Goal: Obtain resource: Obtain resource

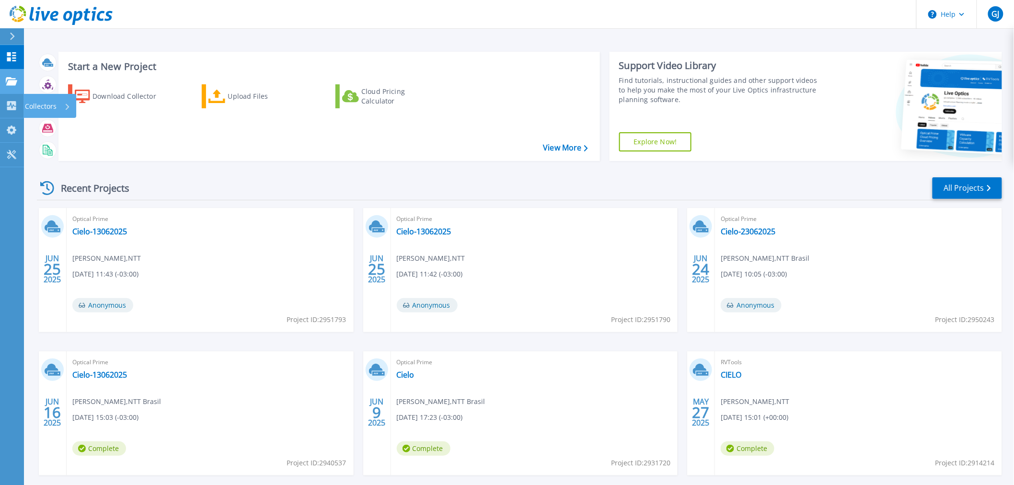
click at [11, 82] on icon at bounding box center [12, 81] width 12 height 8
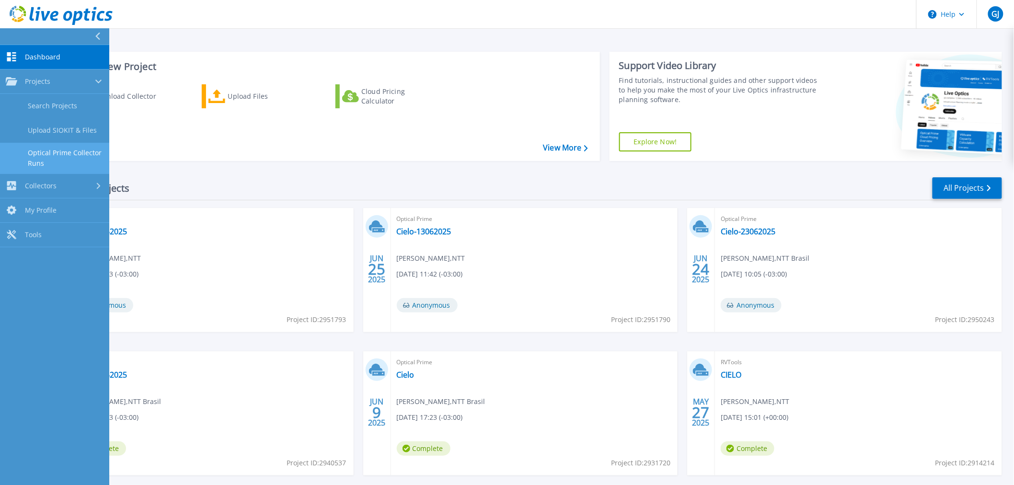
click at [72, 168] on link "Optical Prime Collector Runs" at bounding box center [54, 158] width 109 height 31
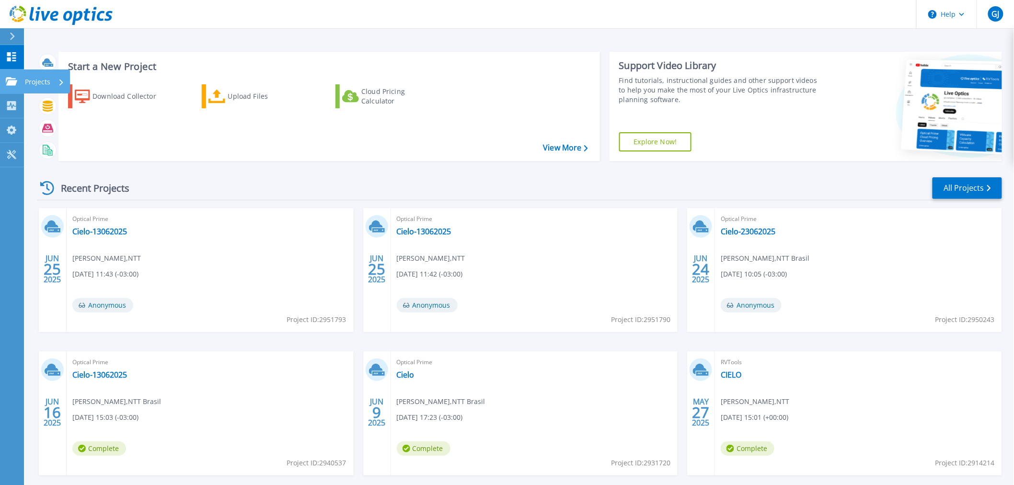
click at [8, 82] on icon at bounding box center [12, 81] width 12 height 8
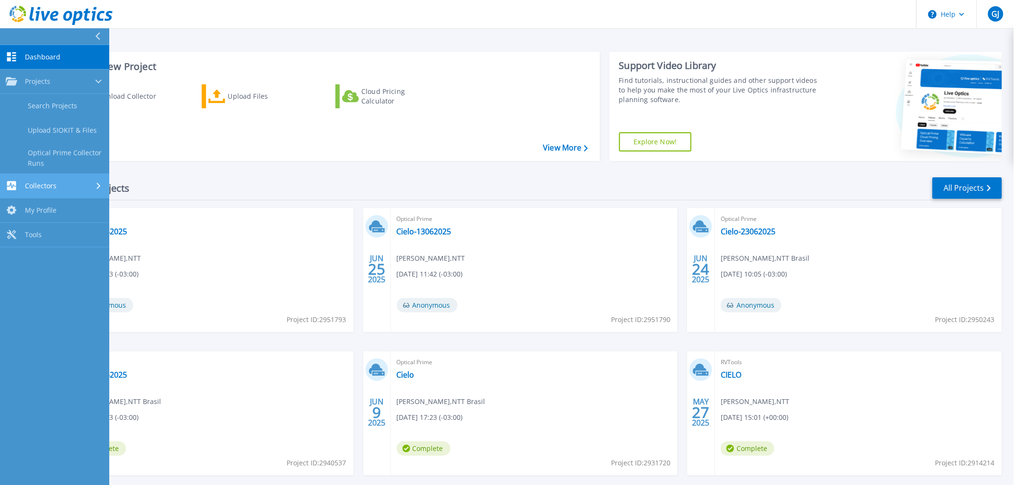
click at [54, 186] on span "Collectors" at bounding box center [41, 186] width 32 height 9
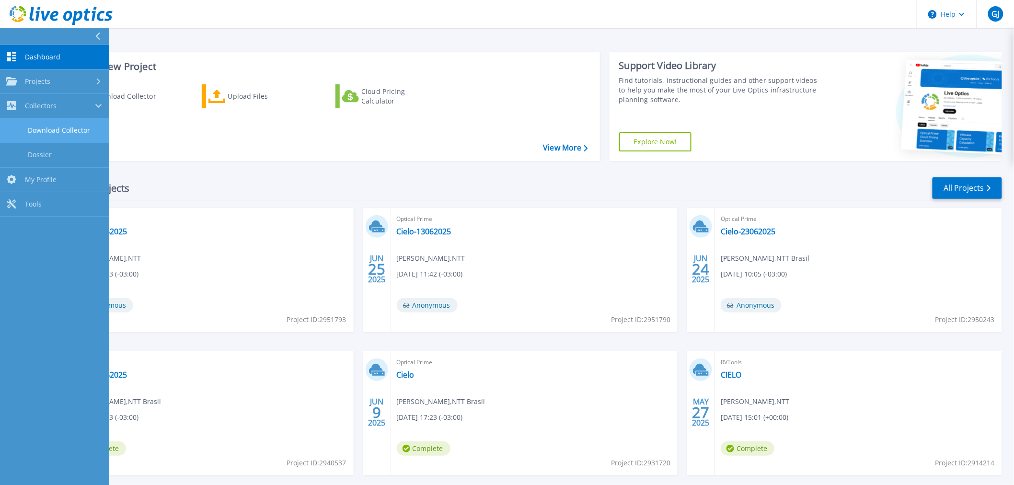
click at [65, 128] on link "Download Collector" at bounding box center [54, 130] width 109 height 24
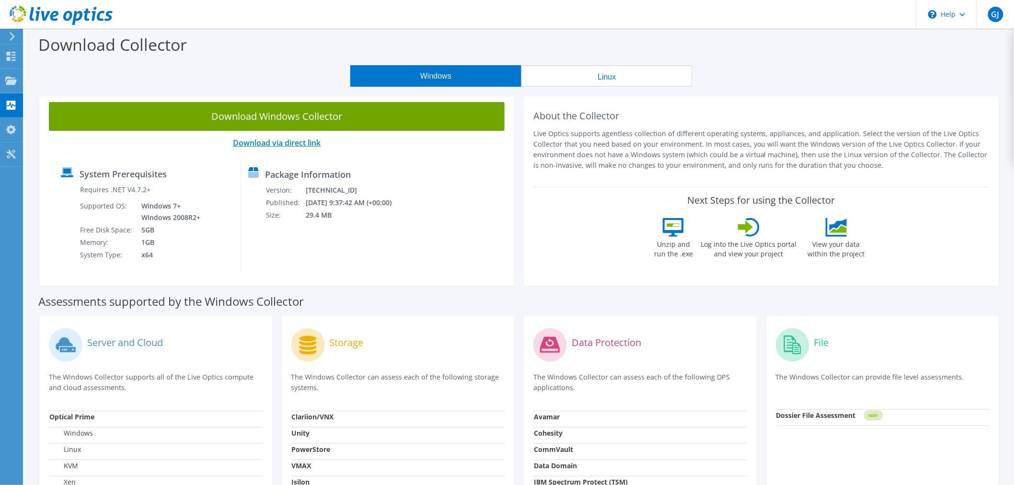
click at [279, 144] on link "Download via direct link" at bounding box center [277, 143] width 88 height 11
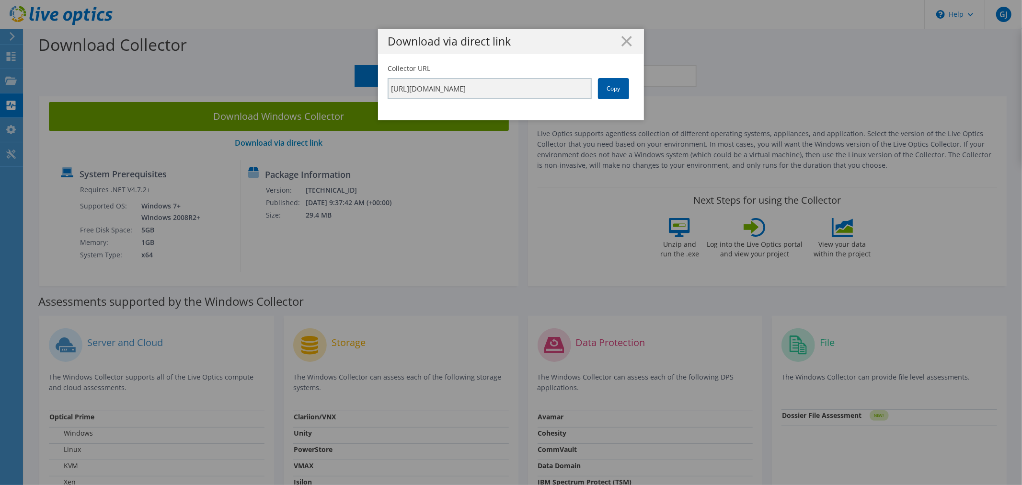
click at [613, 87] on link "Copy" at bounding box center [613, 88] width 31 height 21
drag, startPoint x: 627, startPoint y: 40, endPoint x: 577, endPoint y: 49, distance: 51.1
click at [627, 40] on icon at bounding box center [627, 41] width 11 height 11
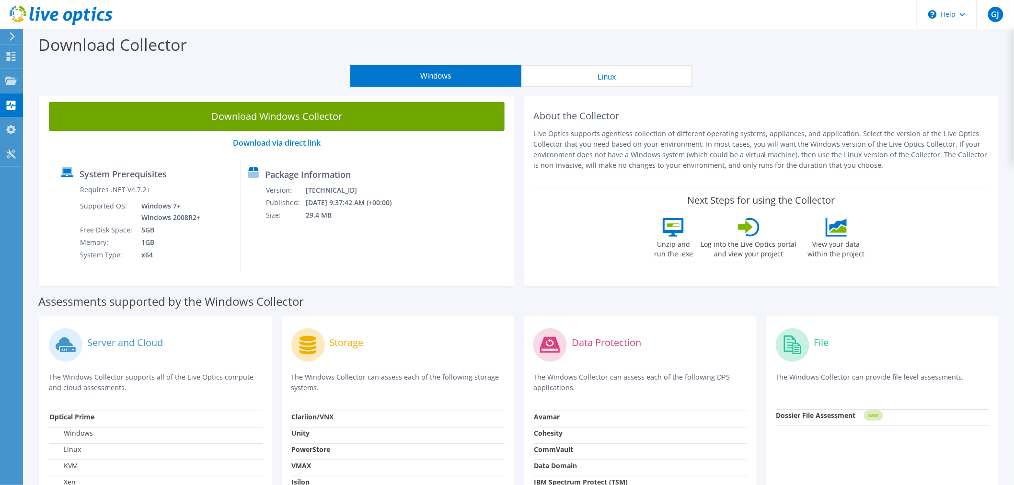
click at [566, 68] on button "Linux" at bounding box center [607, 76] width 171 height 22
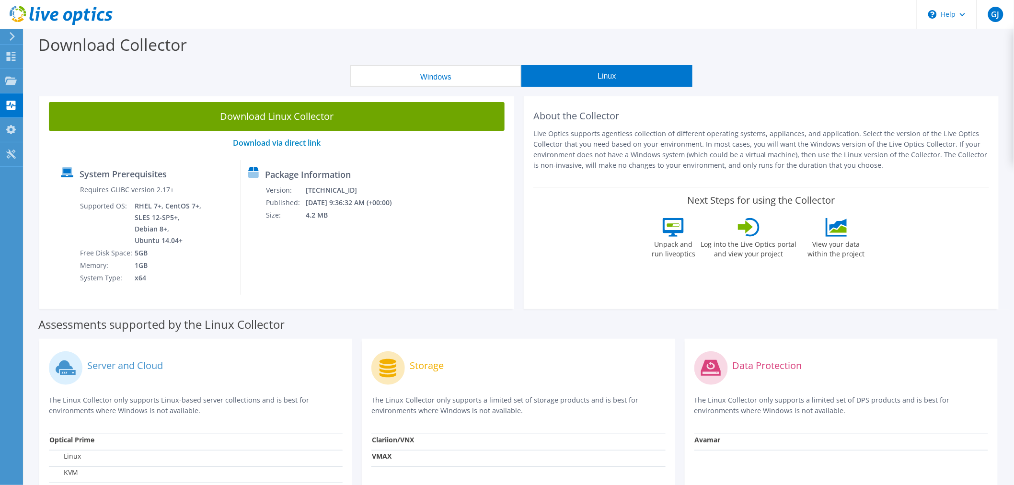
click at [409, 62] on div "Download Collector" at bounding box center [519, 47] width 981 height 36
click at [407, 69] on button "Windows" at bounding box center [435, 76] width 171 height 22
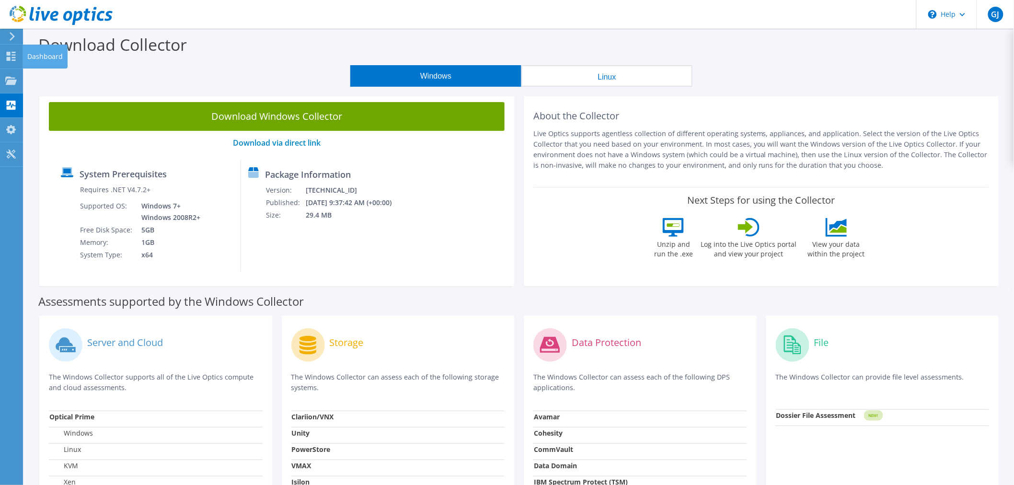
click at [23, 55] on div "Dashboard" at bounding box center [45, 57] width 45 height 24
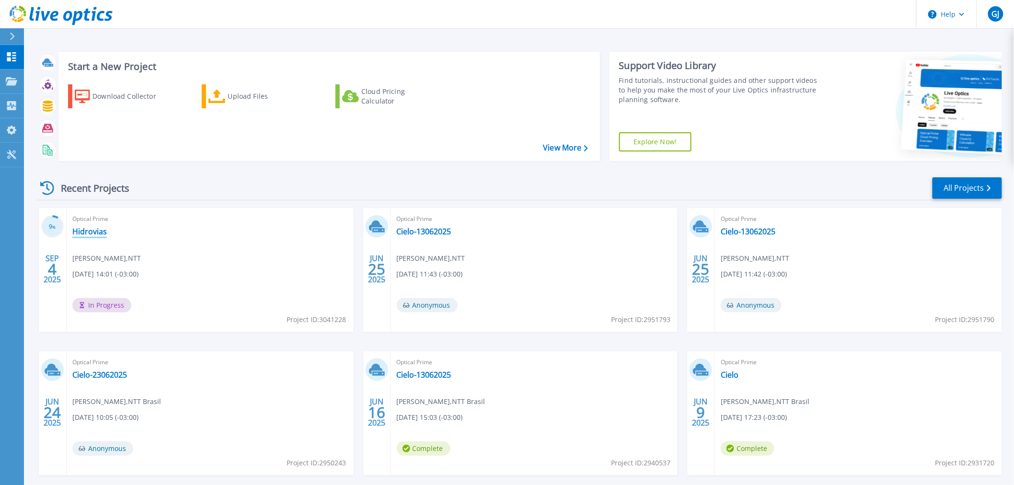
click at [92, 231] on link "Hidrovias" at bounding box center [89, 232] width 35 height 10
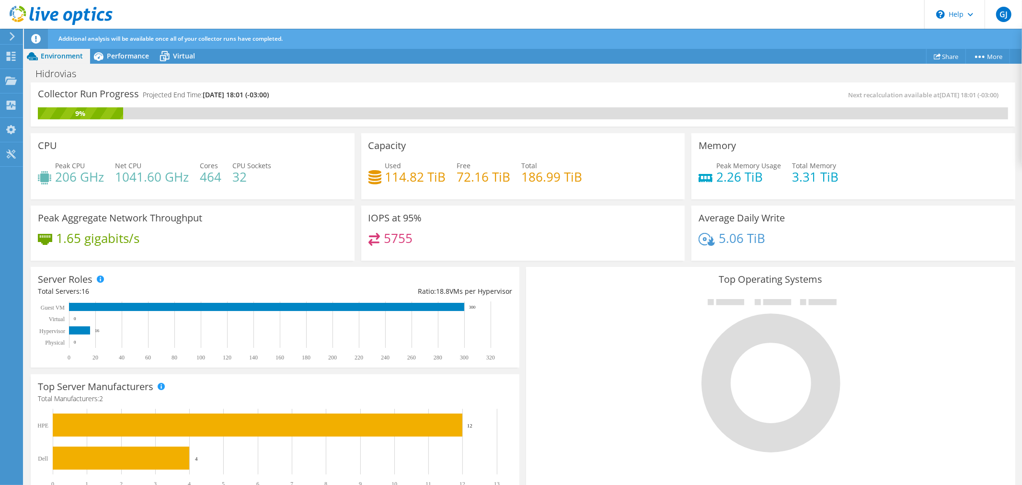
click at [202, 58] on div "Project Actions Project Actions Share More Project Details" at bounding box center [523, 55] width 999 height 15
click at [189, 58] on span "Virtual" at bounding box center [184, 55] width 22 height 9
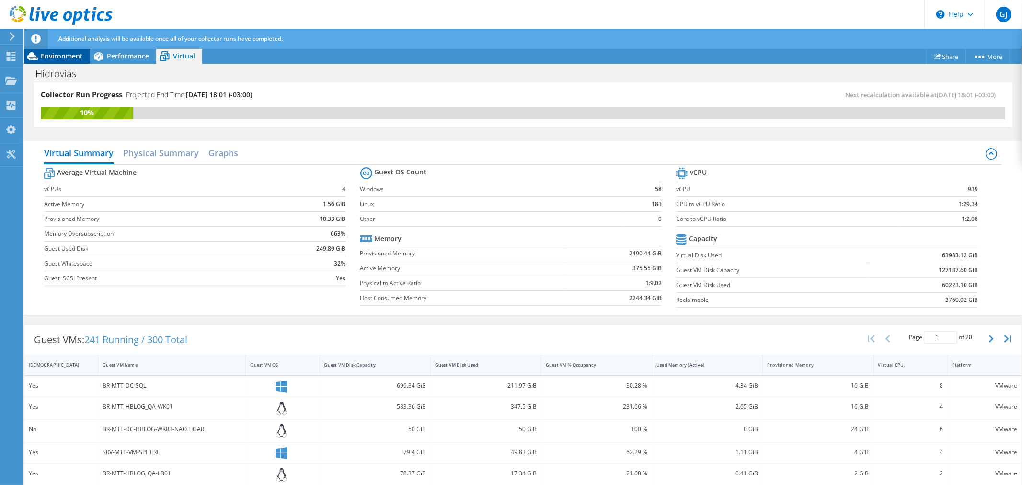
click at [65, 56] on span "Environment" at bounding box center [62, 55] width 42 height 9
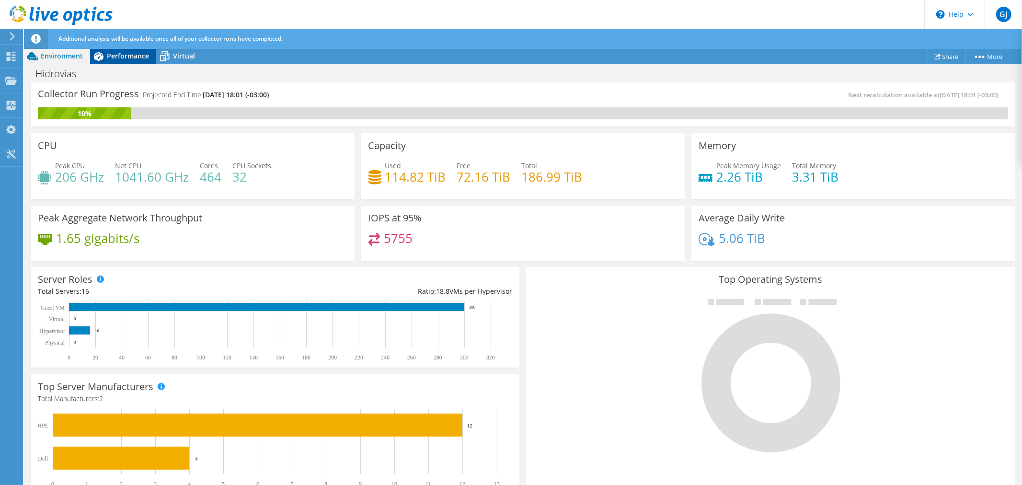
click at [109, 54] on span "Performance" at bounding box center [128, 55] width 42 height 9
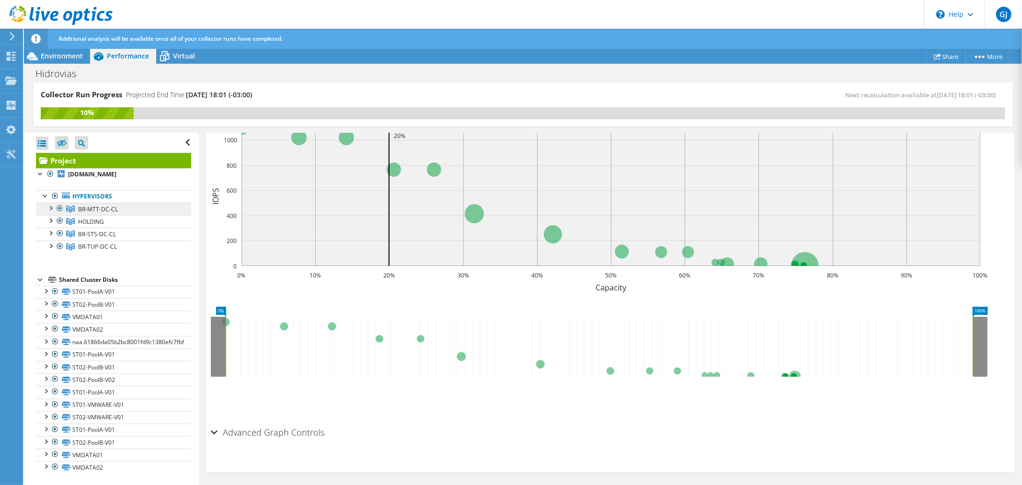
click at [138, 208] on link "BR-MTT-DC-CL" at bounding box center [113, 209] width 155 height 12
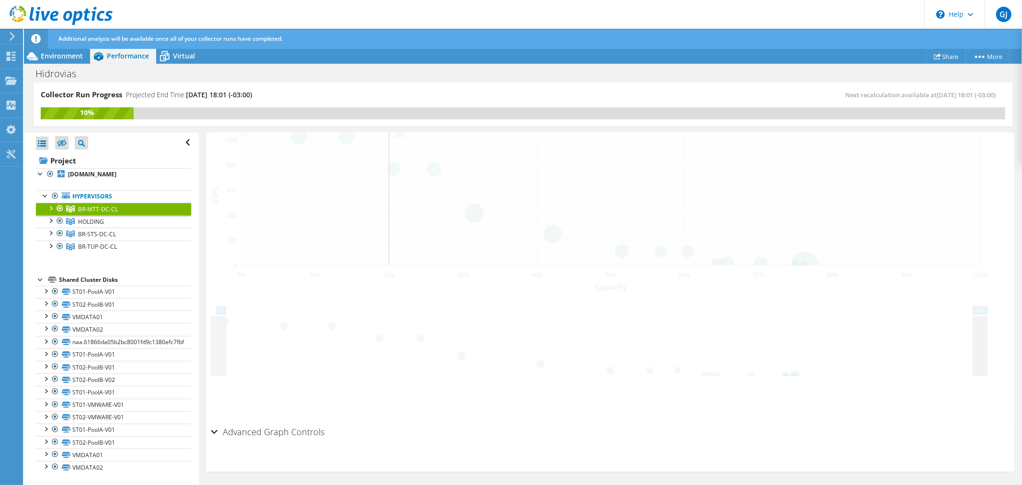
scroll to position [209, 0]
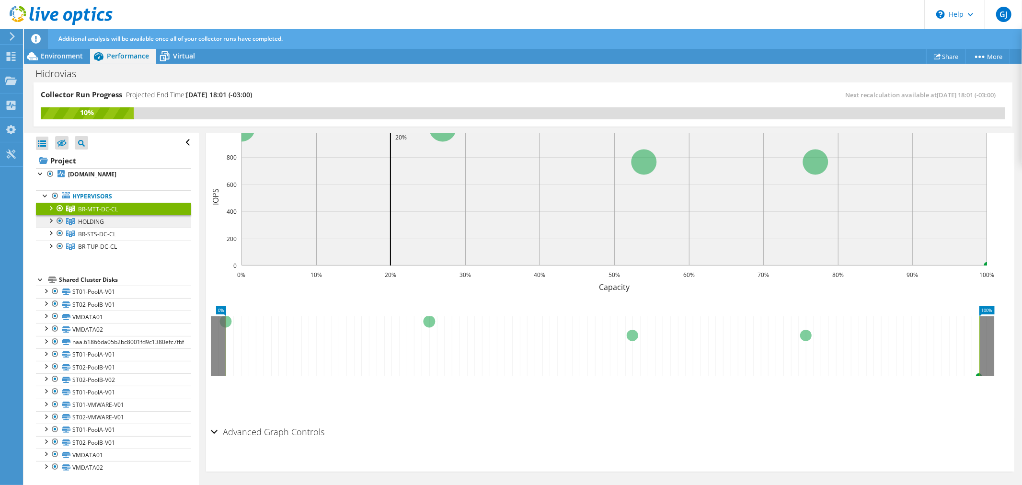
click at [123, 222] on link "HOLDING" at bounding box center [113, 221] width 155 height 12
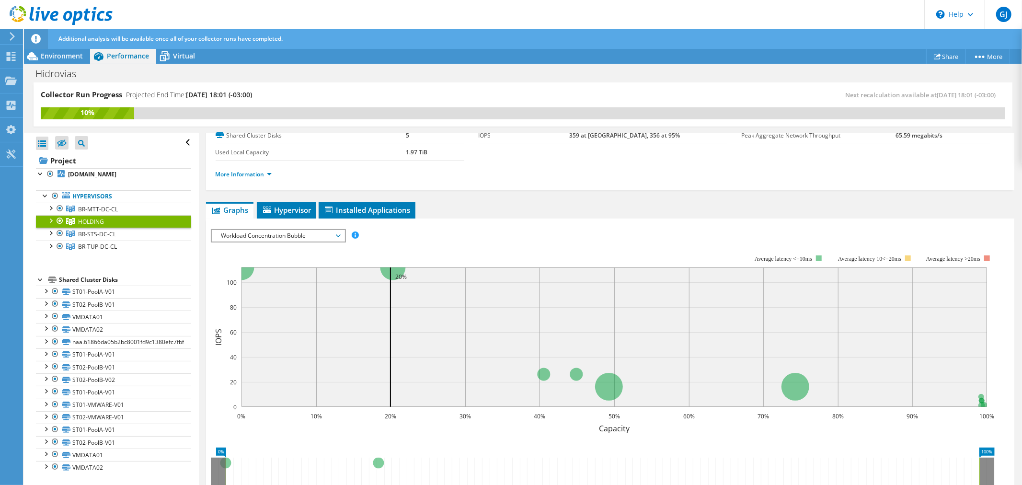
scroll to position [0, 0]
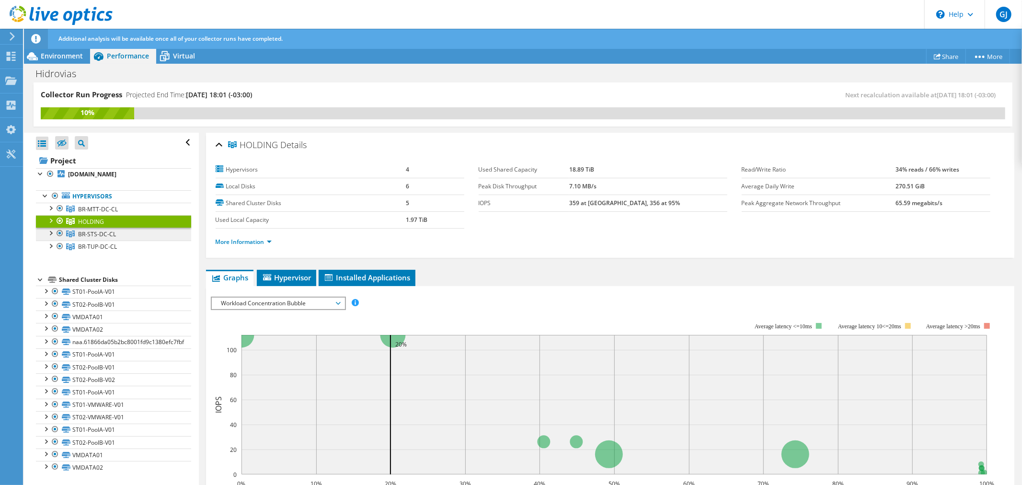
click at [93, 233] on span "BR-STS-DC-CL" at bounding box center [97, 234] width 38 height 8
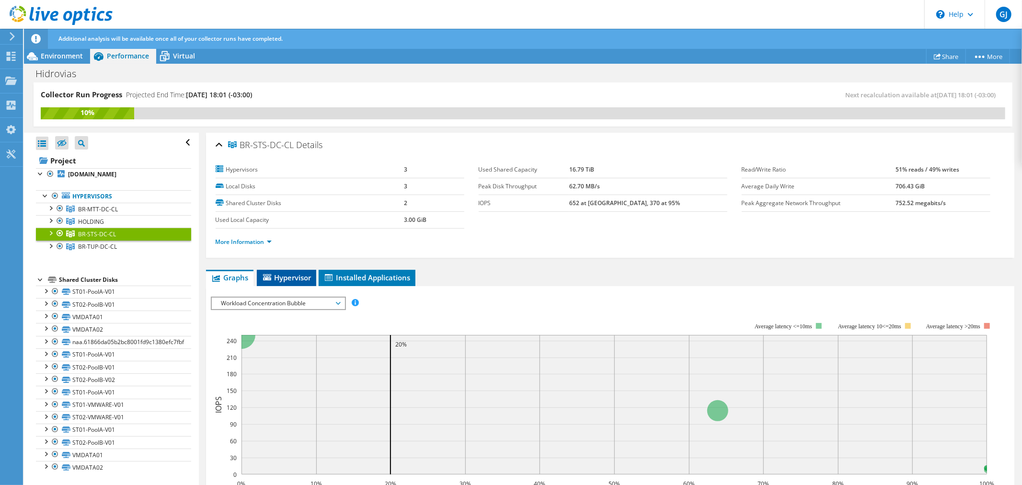
click at [293, 275] on span "Hypervisor" at bounding box center [287, 278] width 50 height 10
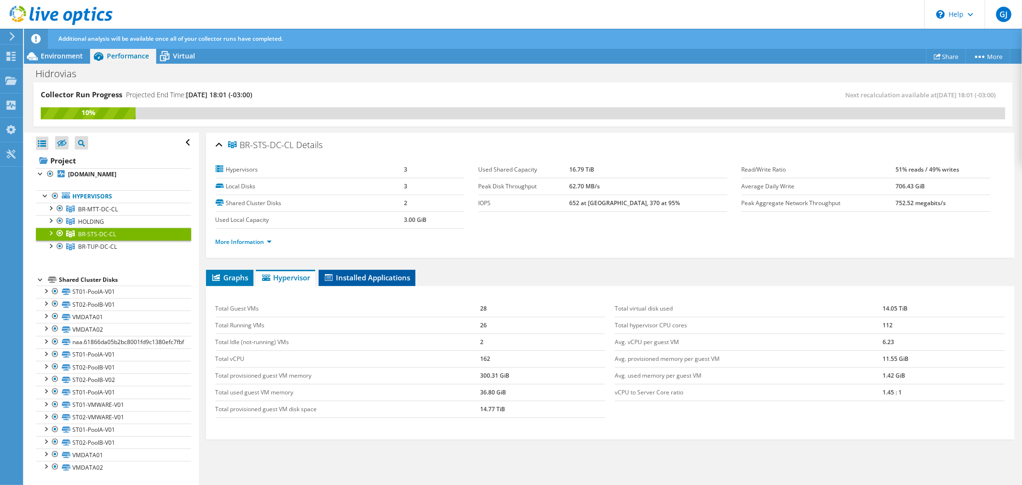
click at [368, 283] on li "Installed Applications" at bounding box center [367, 278] width 97 height 16
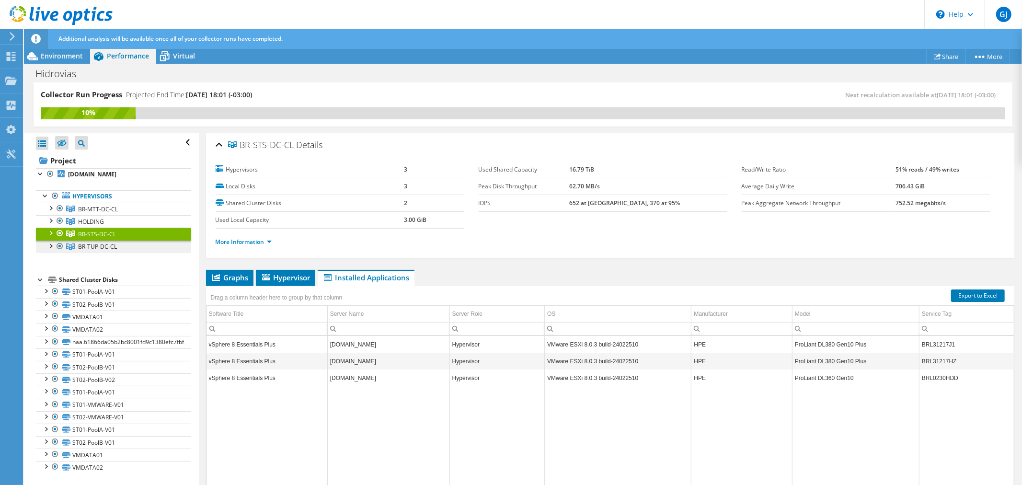
click at [94, 244] on span "BR-TUP-DC-CL" at bounding box center [97, 247] width 39 height 8
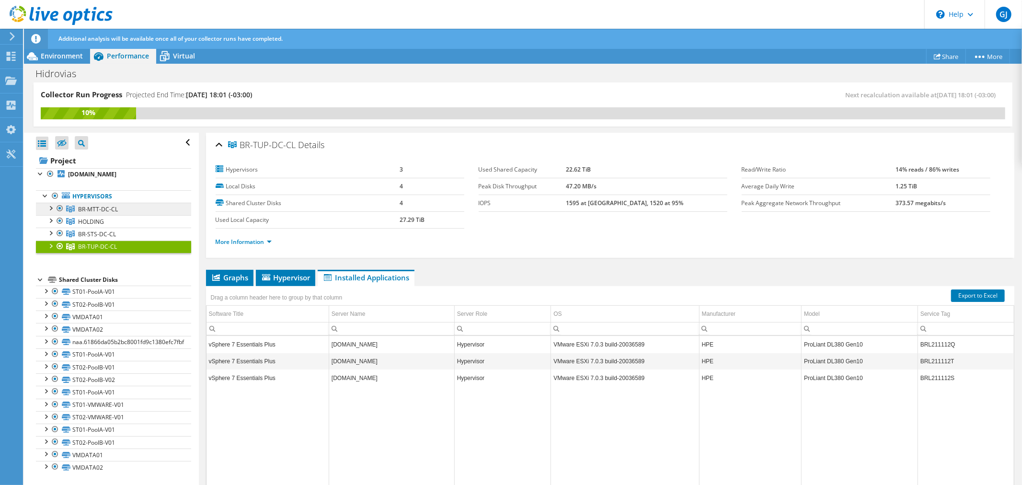
click at [104, 208] on span "BR-MTT-DC-CL" at bounding box center [98, 209] width 40 height 8
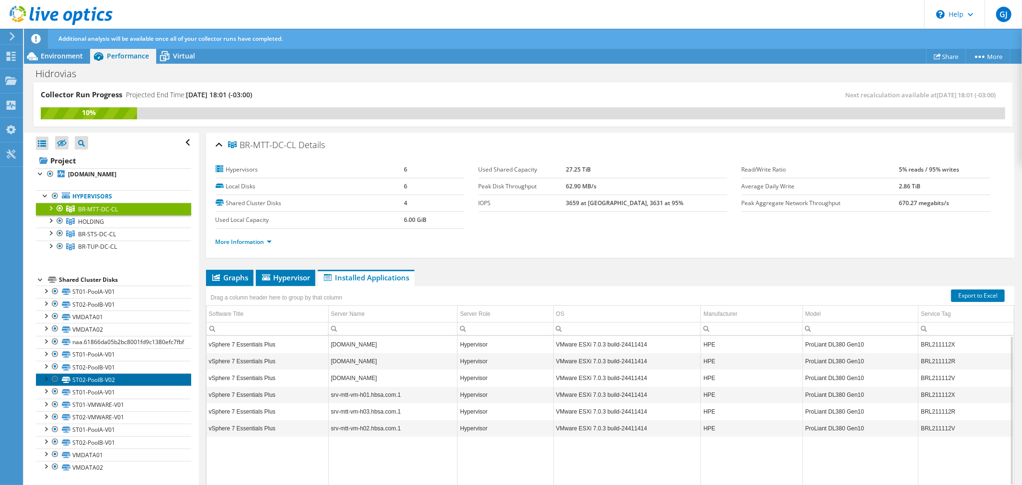
click at [126, 381] on link "ST02-PoolB-V02" at bounding box center [113, 379] width 155 height 12
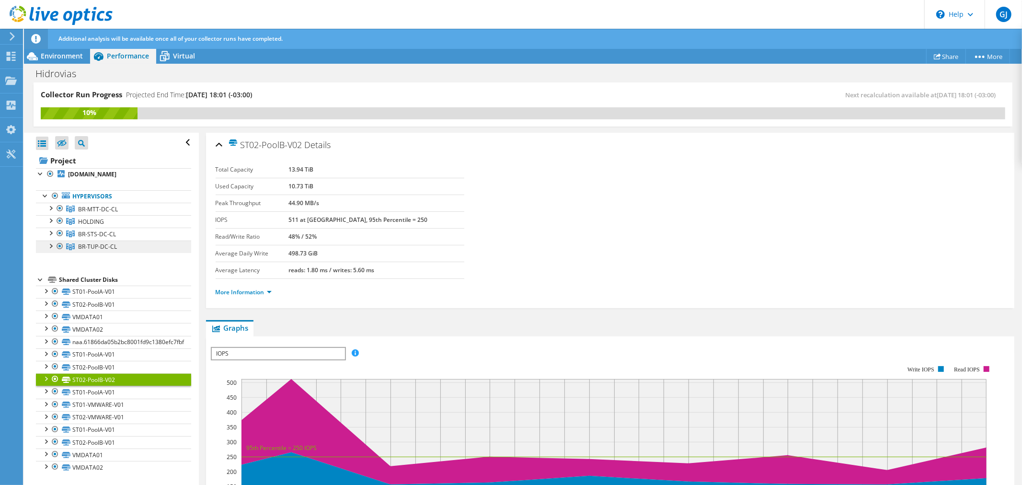
click at [121, 243] on link "BR-TUP-DC-CL" at bounding box center [113, 247] width 155 height 12
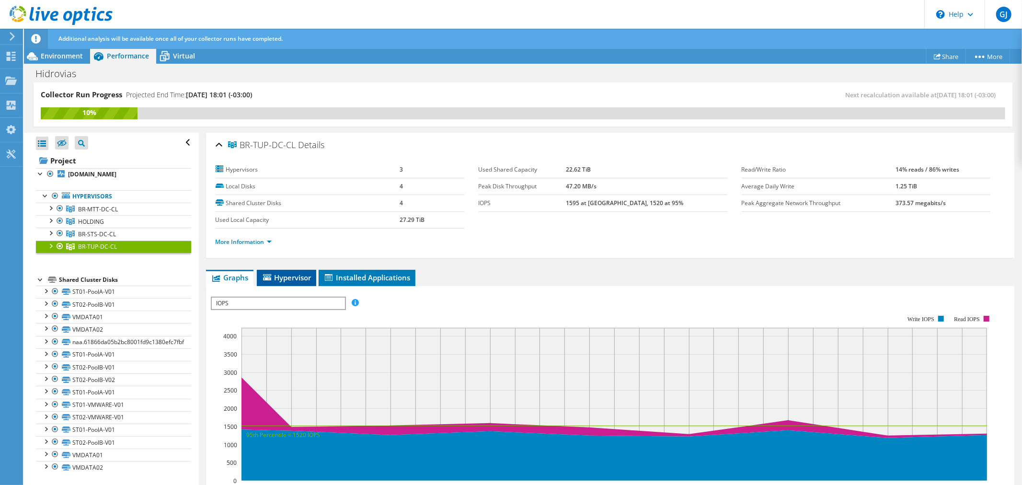
click at [286, 278] on span "Hypervisor" at bounding box center [287, 278] width 50 height 10
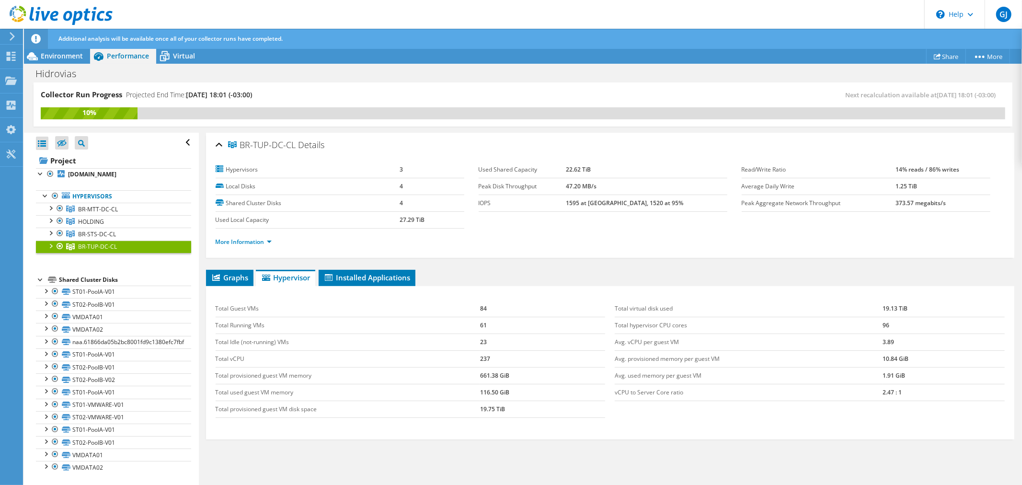
click at [50, 246] on div at bounding box center [51, 246] width 10 height 10
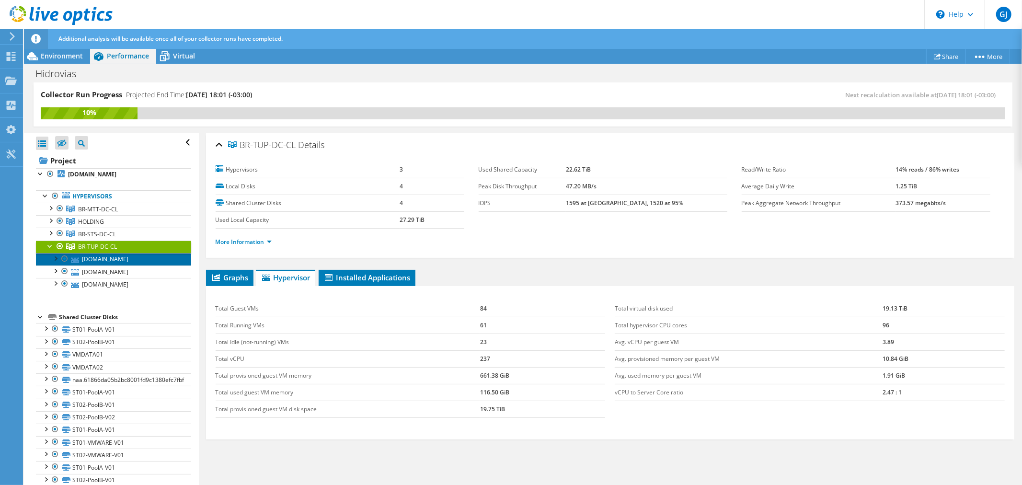
click at [103, 258] on link "[DOMAIN_NAME]" at bounding box center [113, 259] width 155 height 12
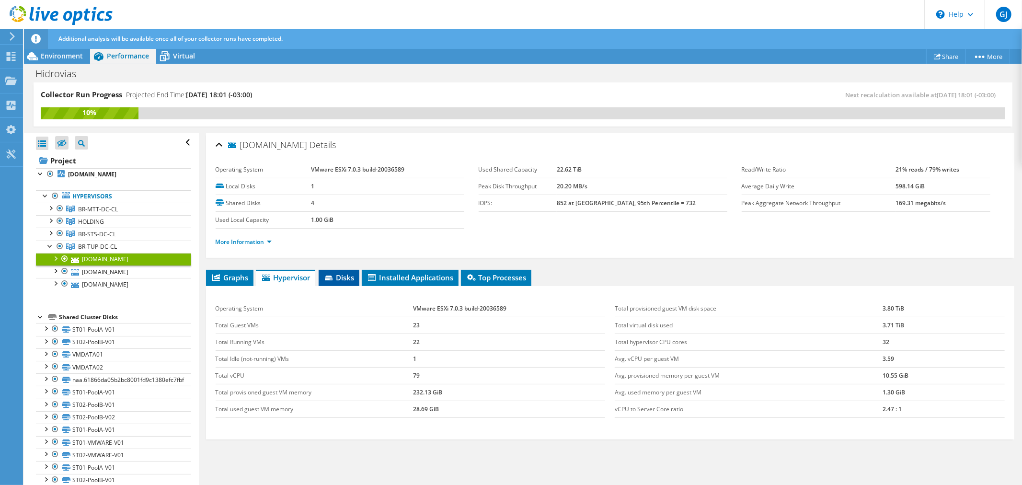
click at [338, 277] on span "Disks" at bounding box center [339, 278] width 31 height 10
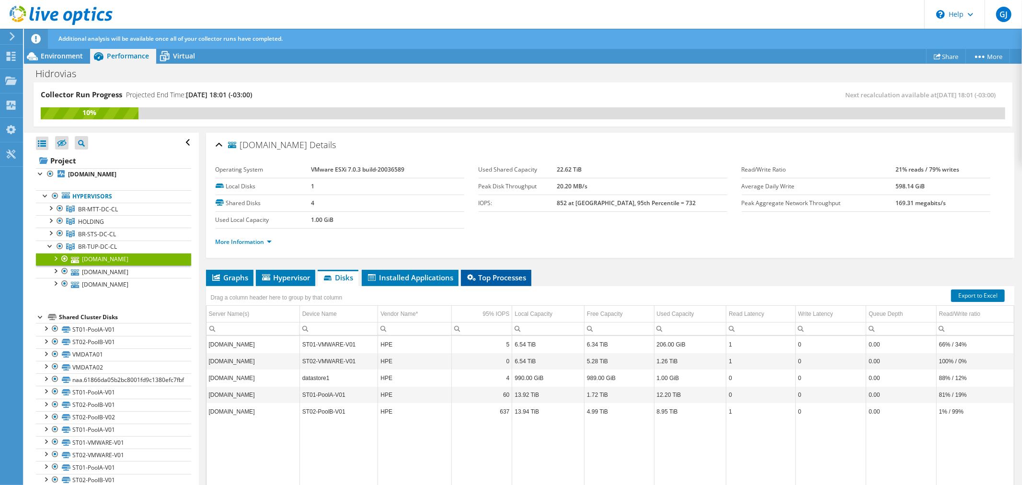
click at [485, 273] on span "Top Processes" at bounding box center [496, 278] width 61 height 10
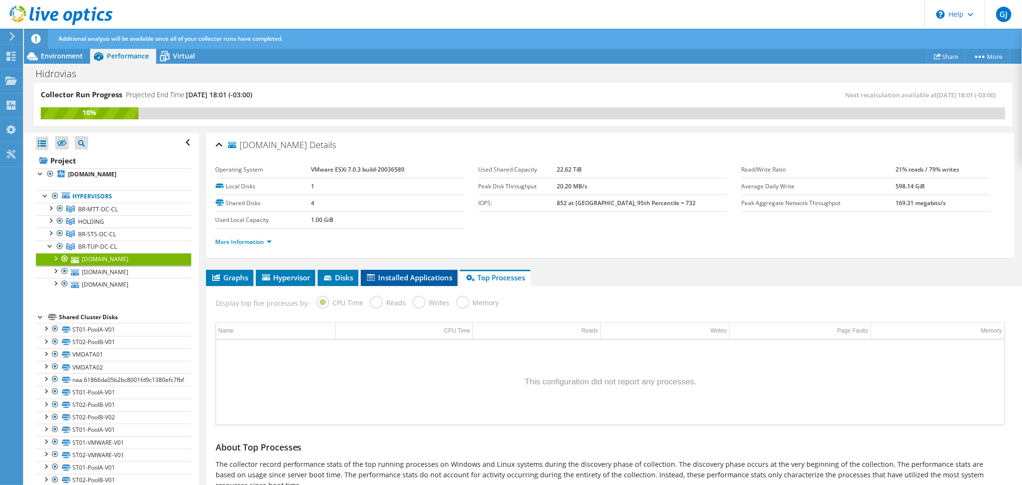
click at [409, 275] on span "Installed Applications" at bounding box center [409, 278] width 87 height 10
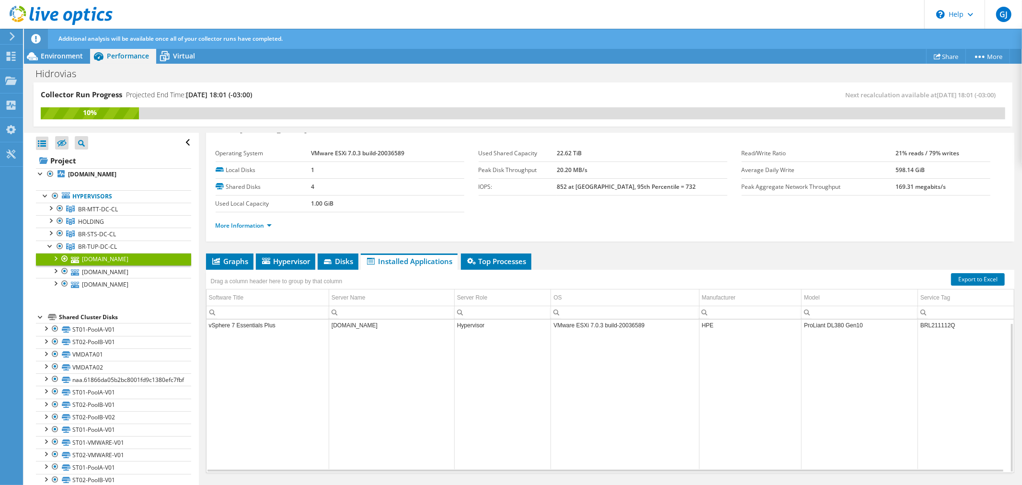
scroll to position [40, 0]
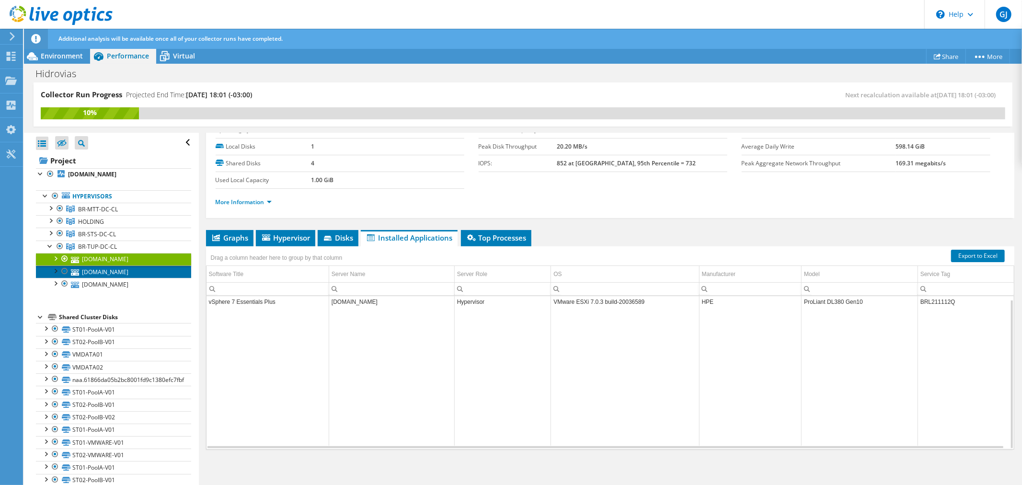
click at [119, 272] on link "[DOMAIN_NAME]" at bounding box center [113, 272] width 155 height 12
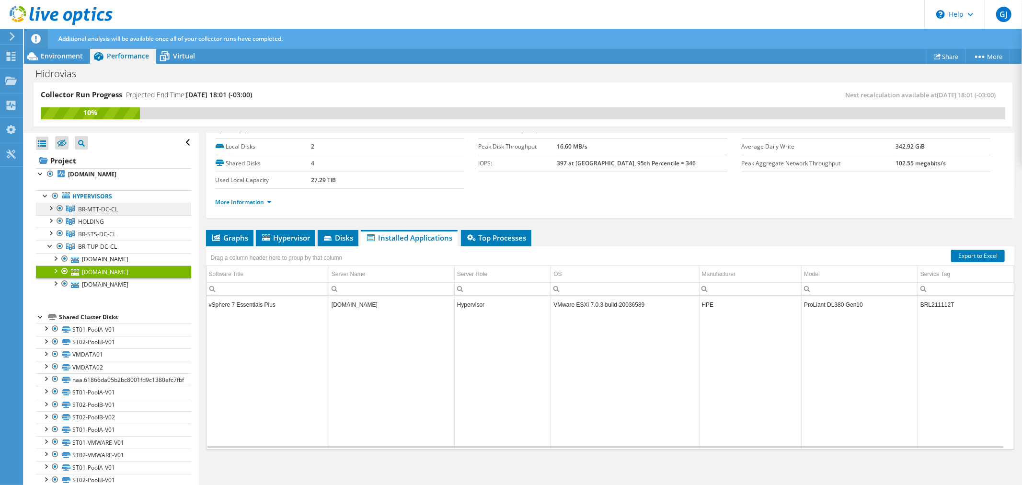
click at [98, 211] on span "BR-MTT-DC-CL" at bounding box center [98, 209] width 40 height 8
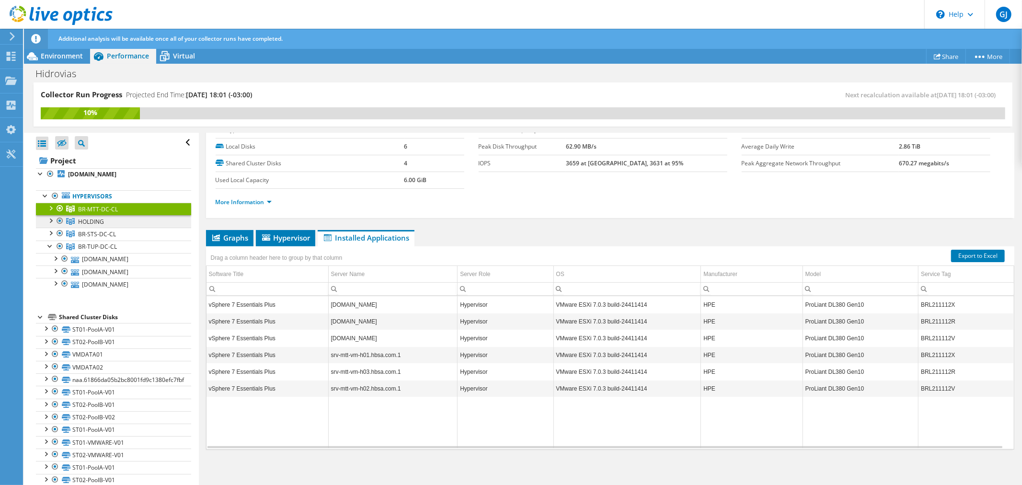
click at [88, 221] on span "HOLDING" at bounding box center [91, 222] width 26 height 8
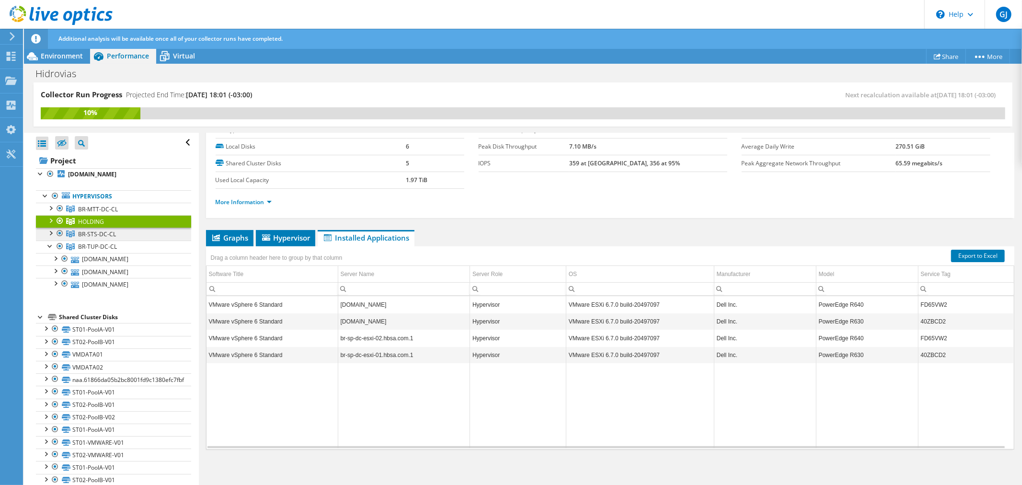
click at [90, 236] on span "BR-STS-DC-CL" at bounding box center [97, 234] width 38 height 8
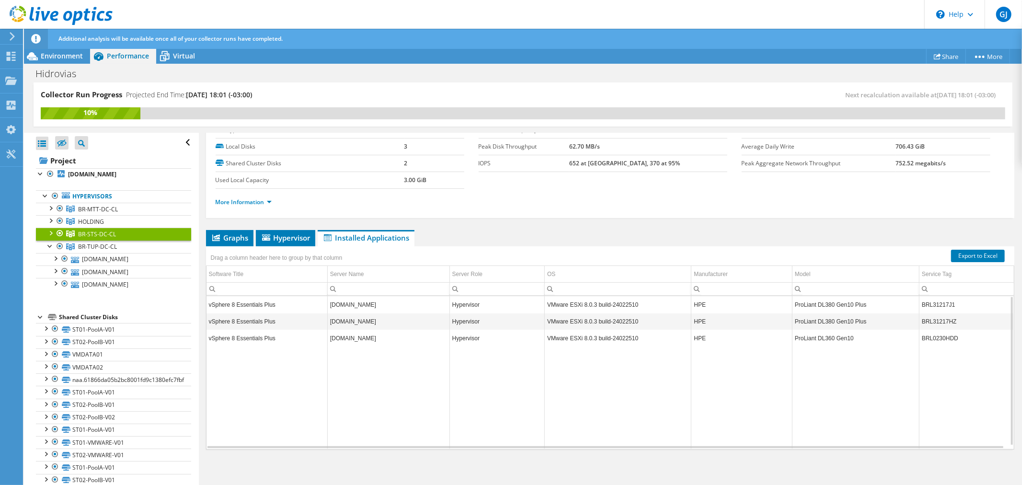
click at [922, 303] on td "BRL31217J1" at bounding box center [966, 304] width 95 height 17
copy td "BRL31217J1"
click at [93, 250] on span "BR-TUP-DC-CL" at bounding box center [97, 247] width 39 height 8
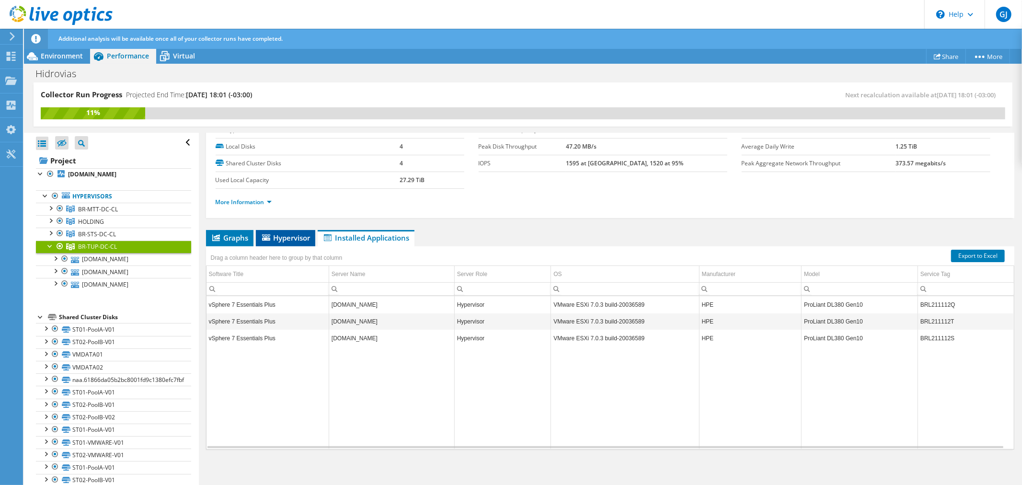
click at [287, 236] on span "Hypervisor" at bounding box center [286, 238] width 50 height 10
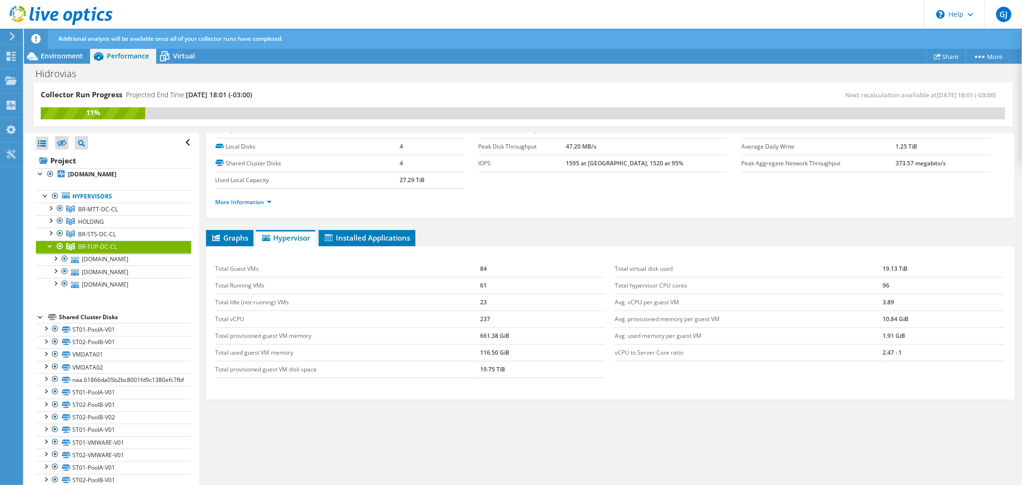
click at [49, 243] on div at bounding box center [51, 246] width 10 height 10
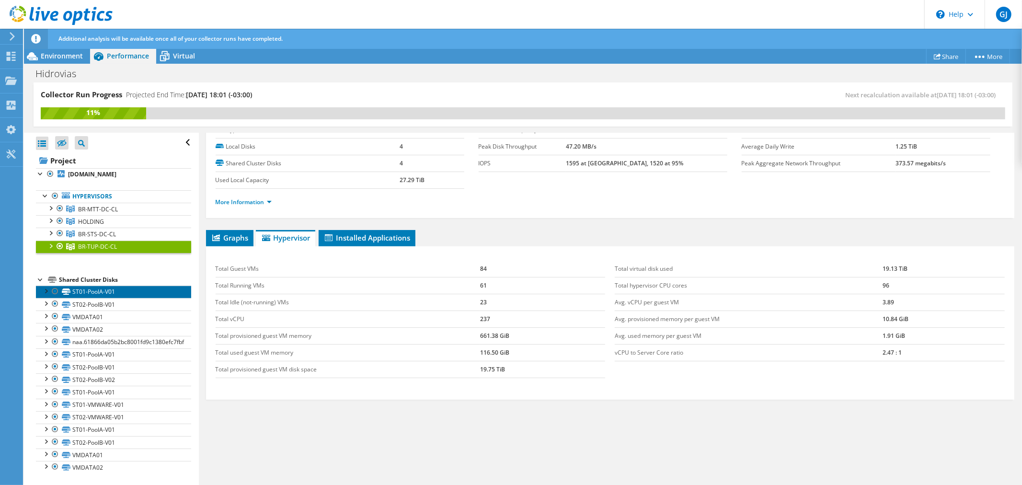
click at [109, 290] on link "ST01-PoolA-V01" at bounding box center [113, 292] width 155 height 12
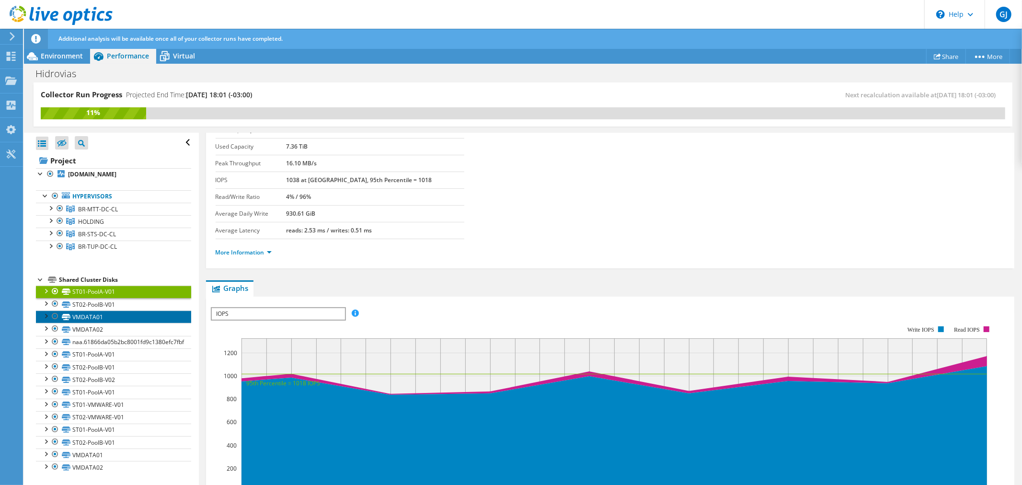
click at [105, 311] on link "VMDATA01" at bounding box center [113, 317] width 155 height 12
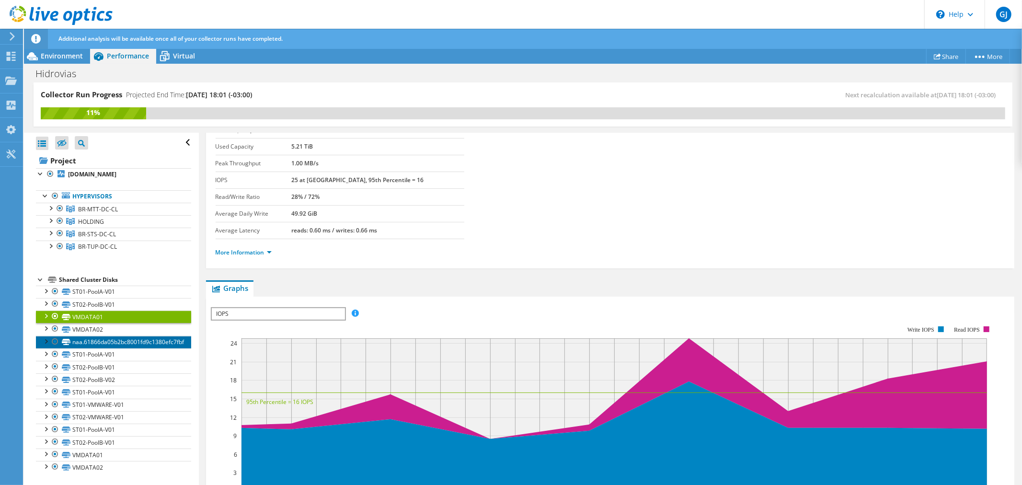
click at [84, 347] on link "naa.61866da05b2bc8001fd9c1380efc7fbf" at bounding box center [113, 342] width 155 height 12
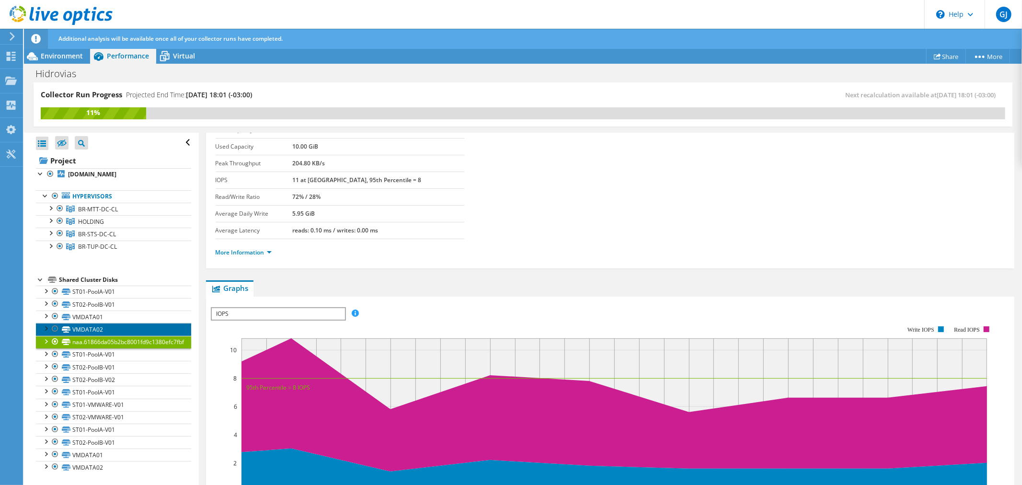
click at [83, 328] on link "VMDATA02" at bounding box center [113, 329] width 155 height 12
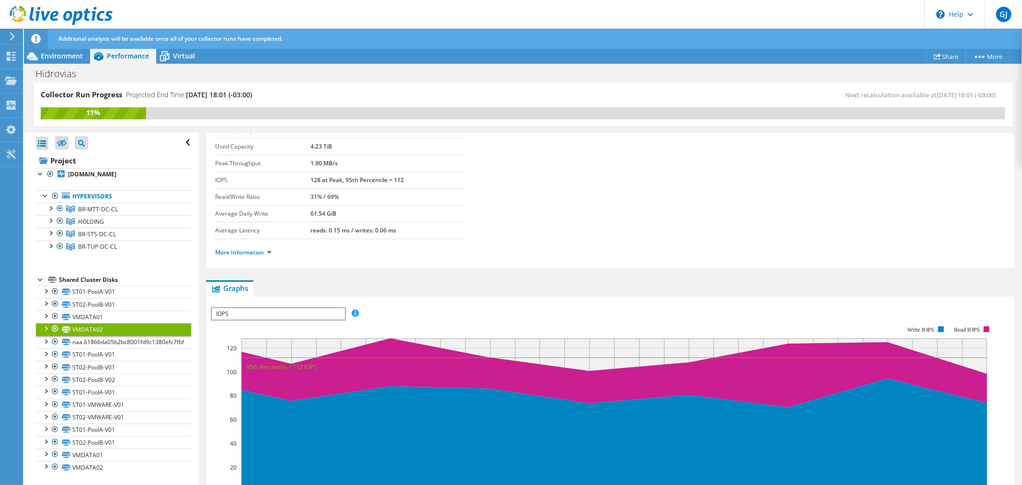
click at [46, 327] on div at bounding box center [46, 328] width 10 height 10
click at [154, 349] on link "VMDATA02 | [DOMAIN_NAME]" at bounding box center [113, 342] width 155 height 12
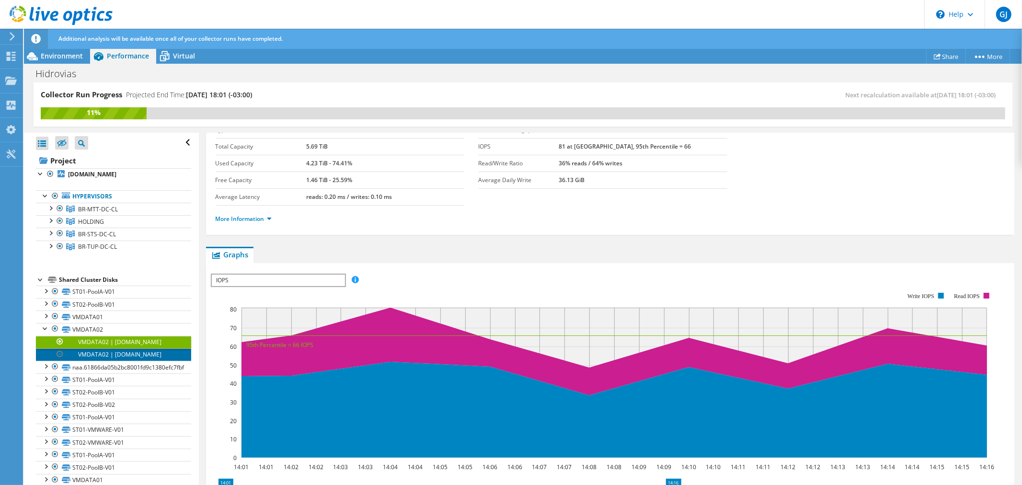
click at [126, 361] on link "VMDATA02 | [DOMAIN_NAME]" at bounding box center [113, 355] width 155 height 12
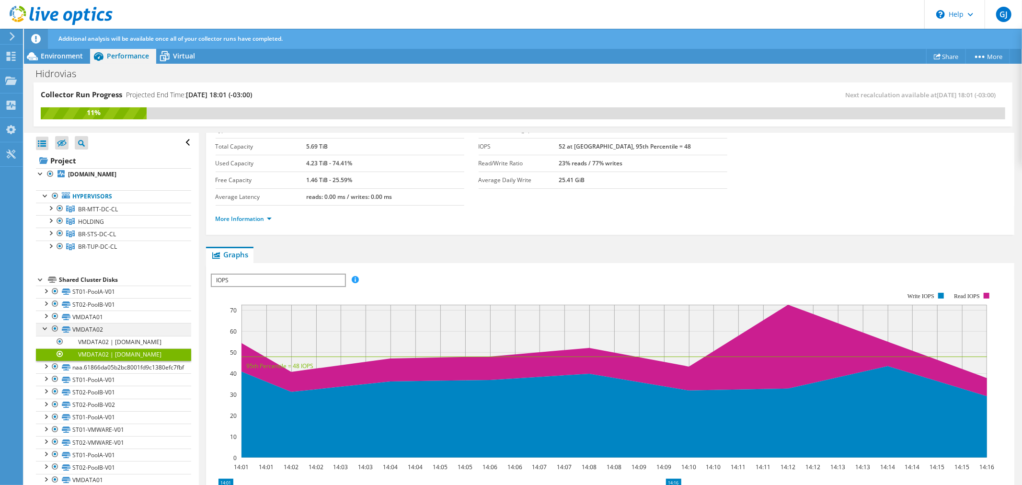
click at [44, 331] on div at bounding box center [46, 328] width 10 height 10
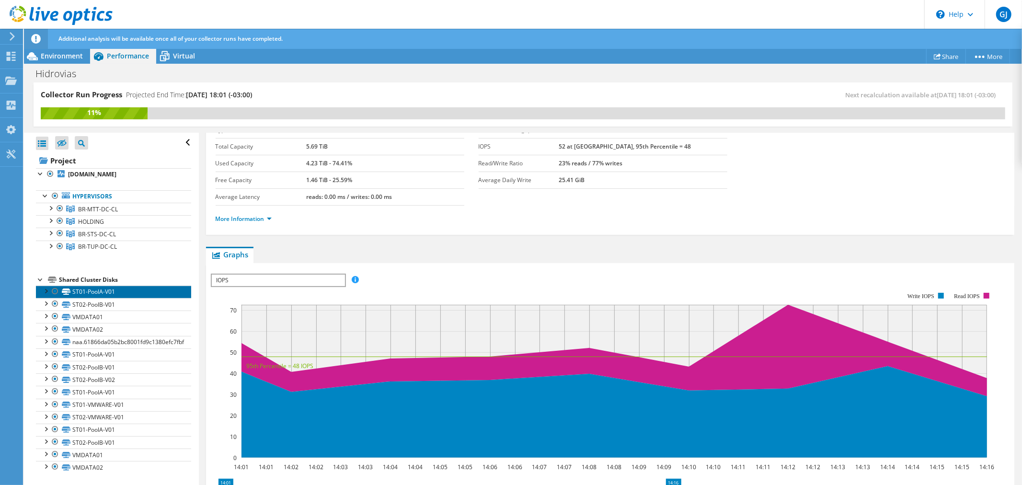
click at [91, 291] on link "ST01-PoolA-V01" at bounding box center [113, 292] width 155 height 12
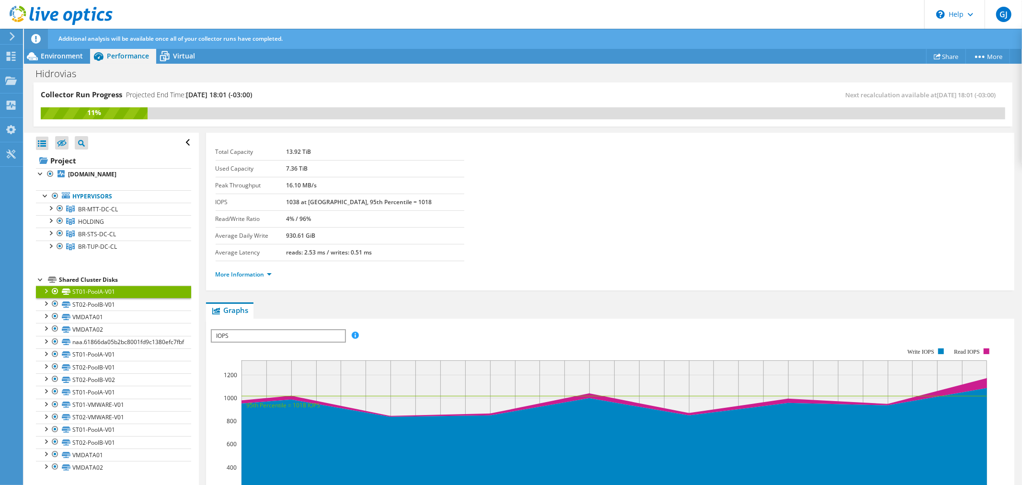
scroll to position [0, 0]
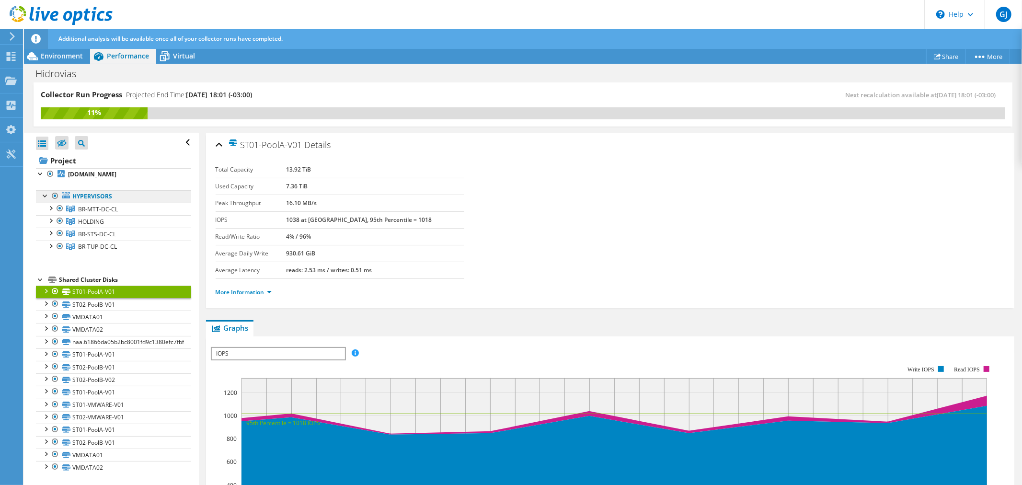
click at [120, 197] on link "Hypervisors" at bounding box center [113, 196] width 155 height 12
click at [99, 207] on span "BR-MTT-DC-CL" at bounding box center [98, 209] width 40 height 8
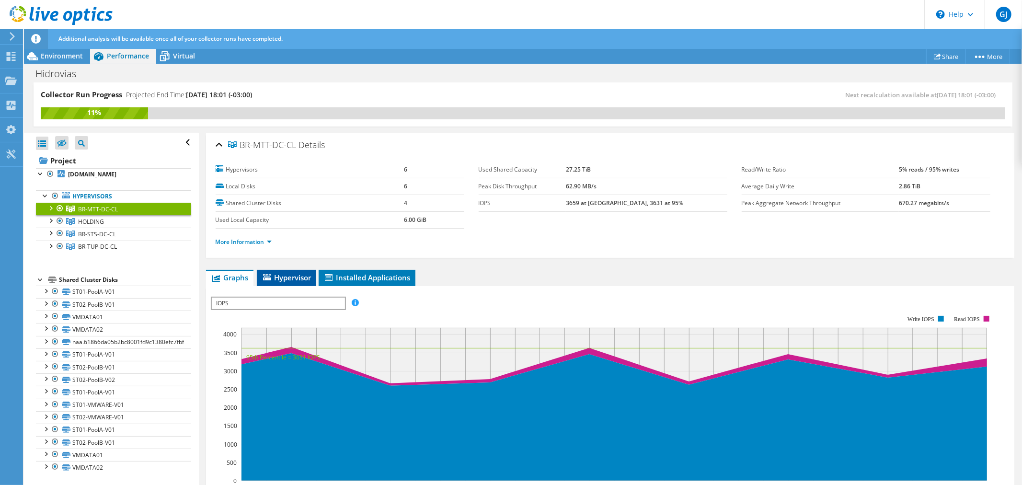
click at [300, 276] on span "Hypervisor" at bounding box center [287, 278] width 50 height 10
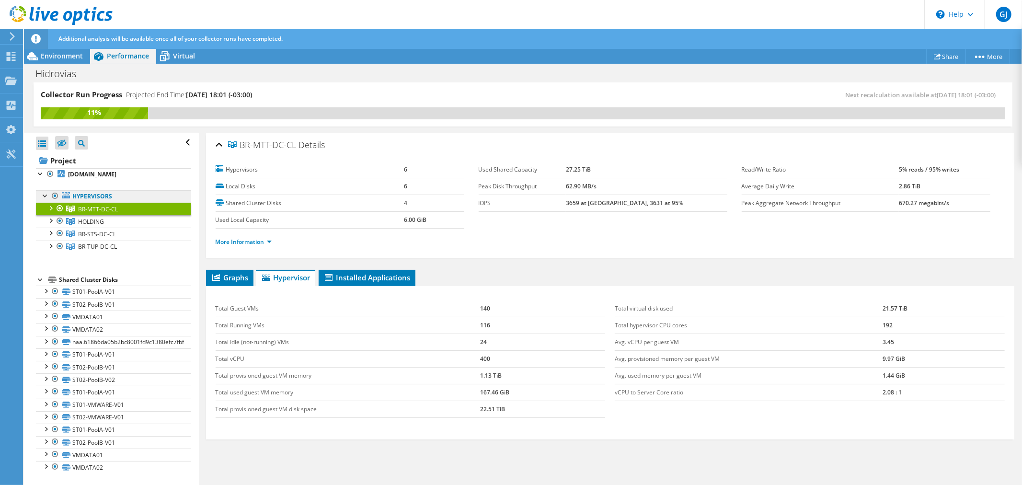
click at [90, 198] on link "Hypervisors" at bounding box center [113, 196] width 155 height 12
click at [82, 173] on b "[DOMAIN_NAME]" at bounding box center [92, 174] width 48 height 8
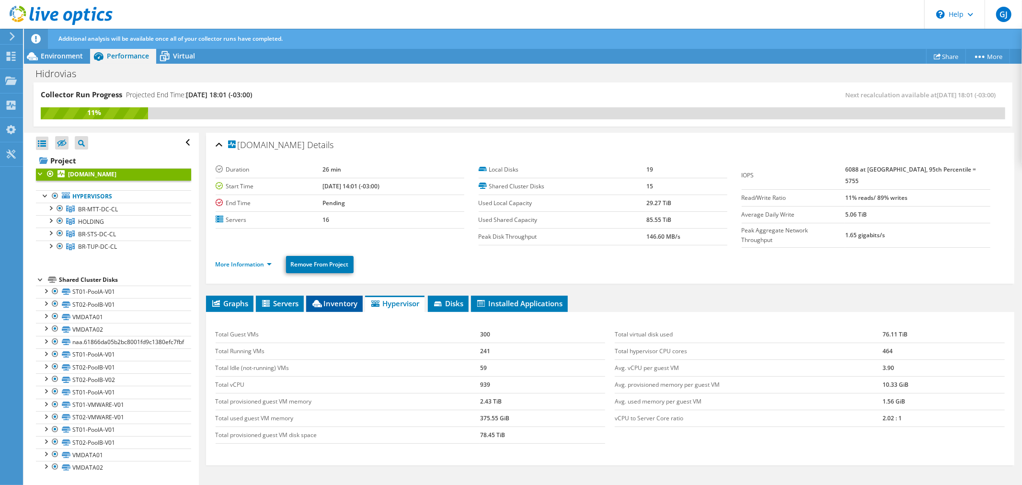
click at [337, 299] on span "Inventory" at bounding box center [334, 304] width 47 height 10
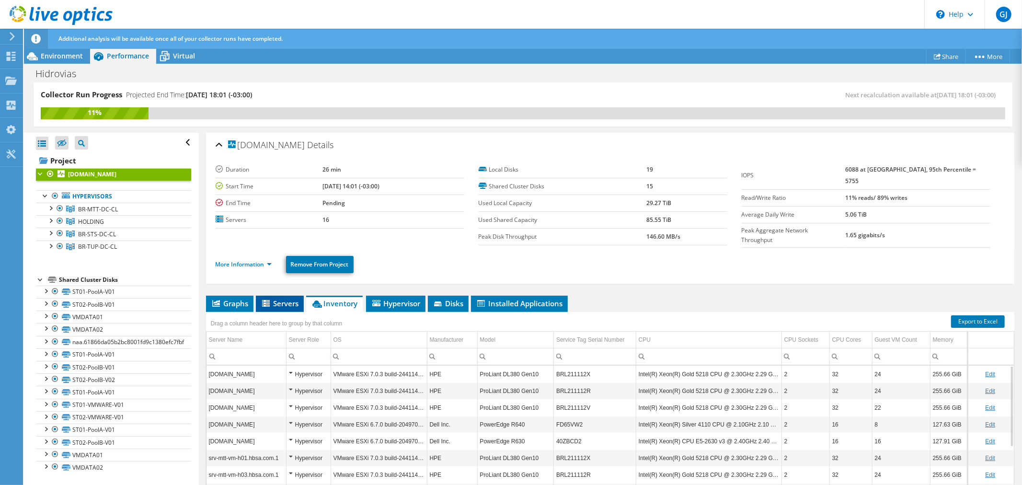
click at [286, 301] on span "Servers" at bounding box center [280, 304] width 38 height 10
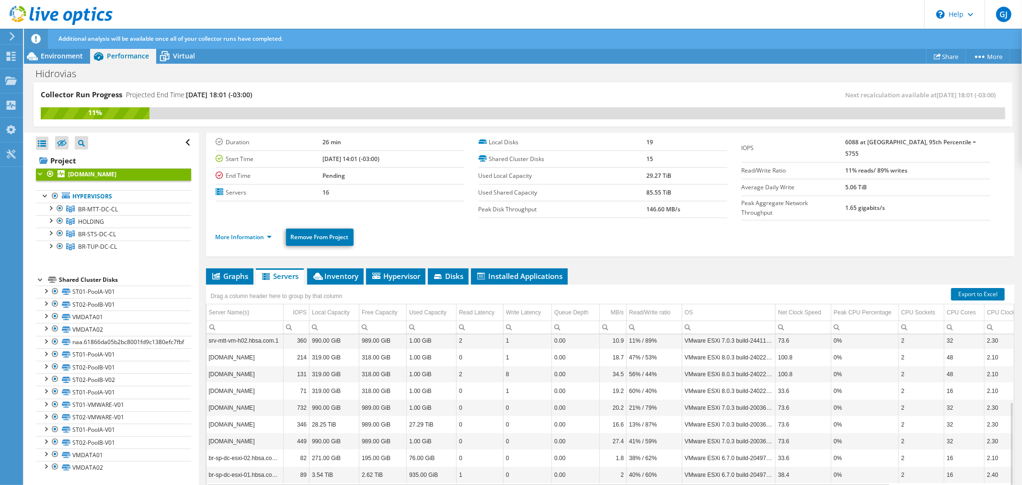
scroll to position [63, 0]
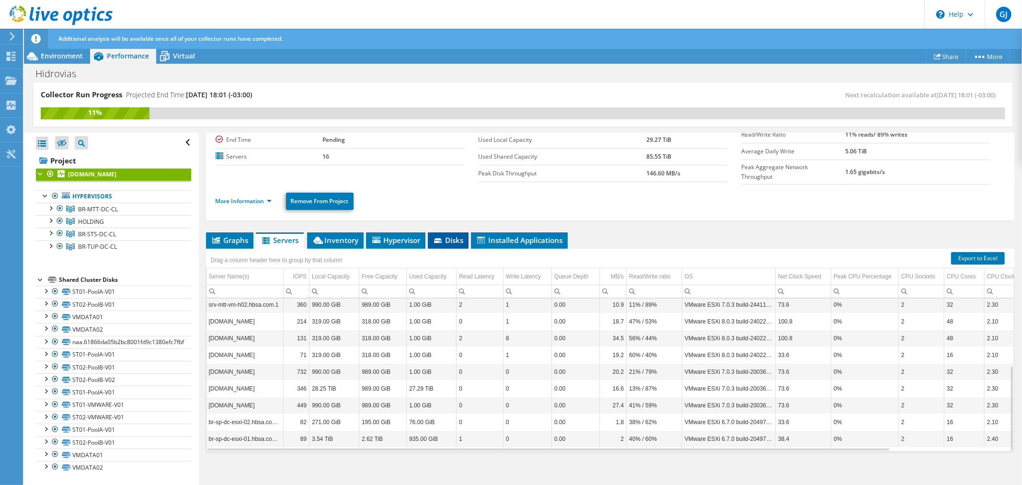
click at [453, 235] on span "Disks" at bounding box center [448, 240] width 31 height 10
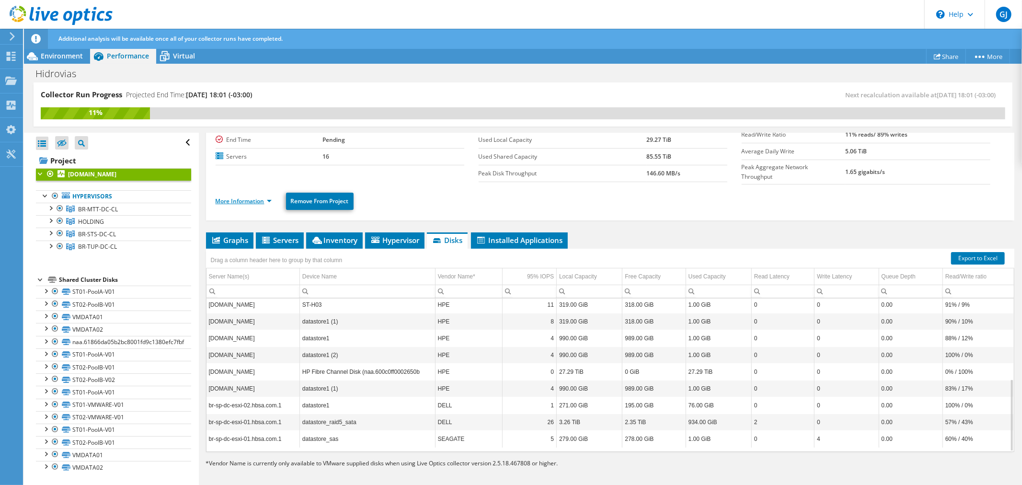
click at [261, 198] on link "More Information" at bounding box center [244, 201] width 56 height 8
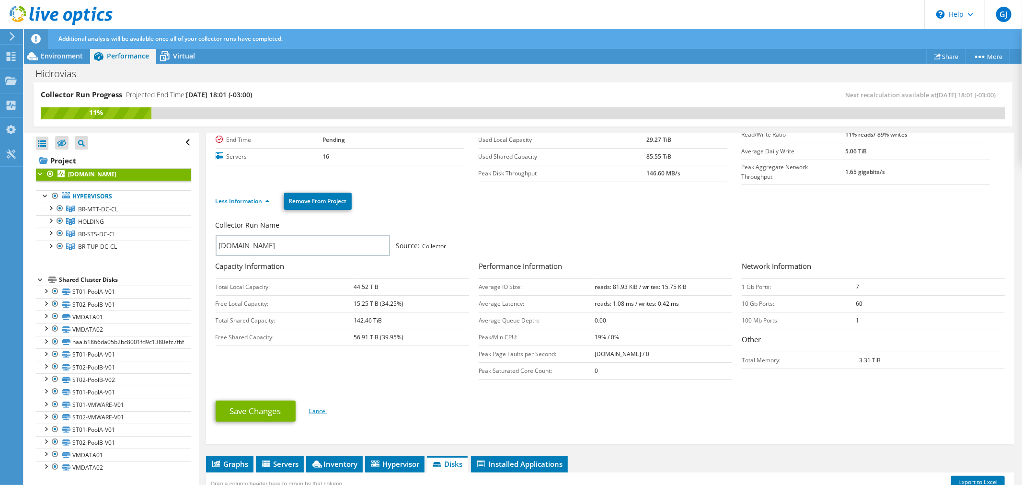
click at [323, 409] on link "Cancel" at bounding box center [318, 411] width 18 height 8
click at [61, 54] on span "Environment" at bounding box center [62, 55] width 42 height 9
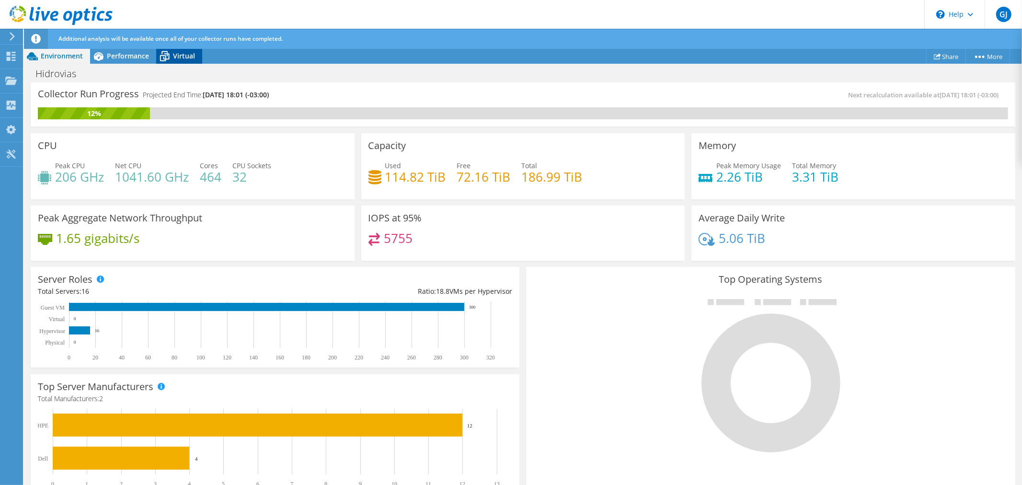
drag, startPoint x: 175, startPoint y: 55, endPoint x: 178, endPoint y: 65, distance: 10.5
click at [175, 55] on span "Virtual" at bounding box center [184, 55] width 22 height 9
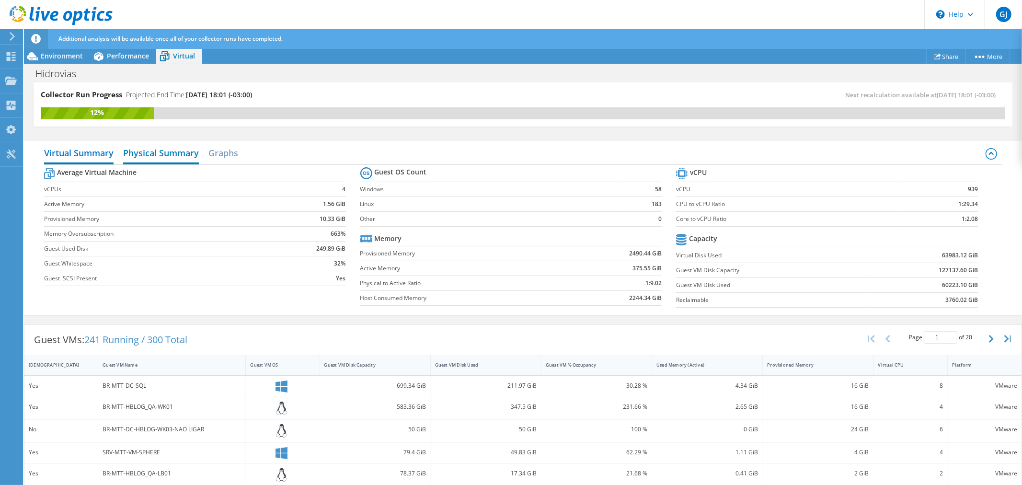
click at [158, 151] on h2 "Physical Summary" at bounding box center [161, 153] width 76 height 21
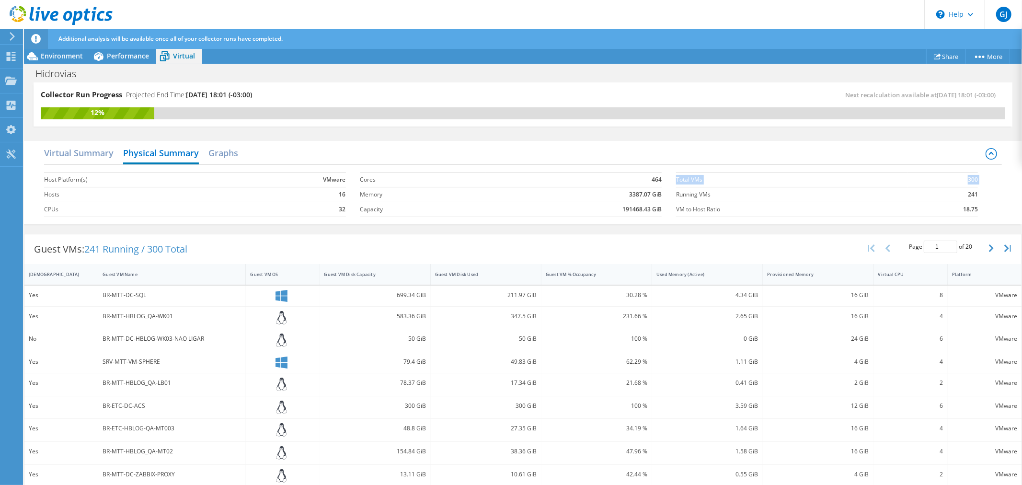
drag, startPoint x: 673, startPoint y: 193, endPoint x: 978, endPoint y: 197, distance: 305.4
click at [978, 197] on section "Total VMs 300 Running VMs 241 VM to Host Ratio 18.75" at bounding box center [834, 194] width 316 height 55
click at [235, 156] on h2 "Graphs" at bounding box center [224, 153] width 30 height 21
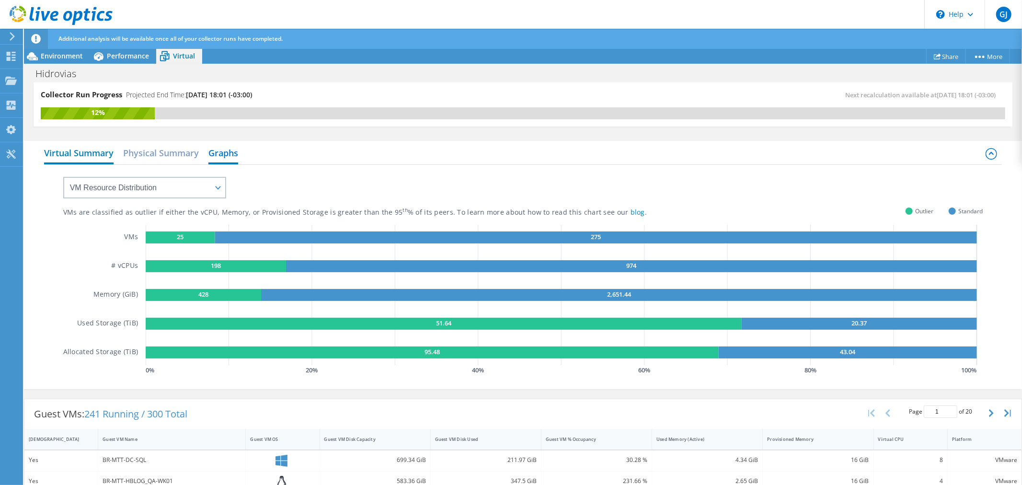
drag, startPoint x: 73, startPoint y: 156, endPoint x: 75, endPoint y: 163, distance: 7.6
click at [73, 156] on h2 "Virtual Summary" at bounding box center [79, 153] width 70 height 21
